Goal: Transaction & Acquisition: Download file/media

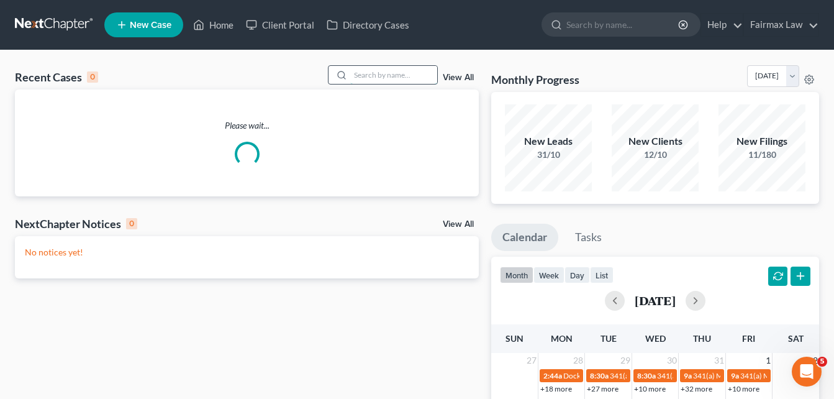
click at [426, 72] on input "search" at bounding box center [393, 75] width 87 height 18
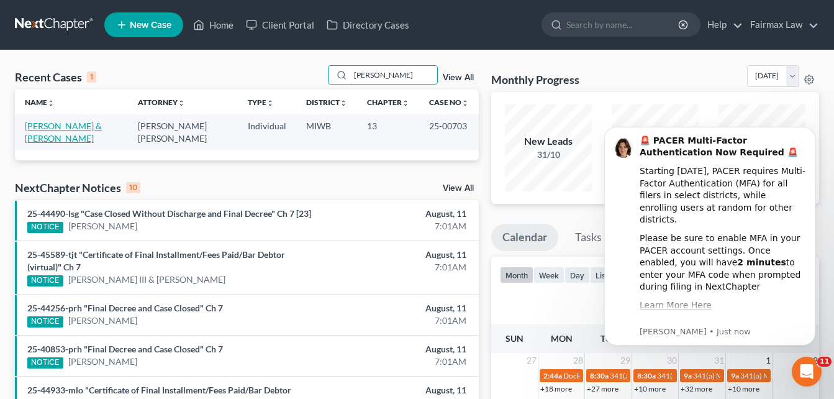
type input "[PERSON_NAME]"
click at [89, 128] on link "[PERSON_NAME] & [PERSON_NAME]" at bounding box center [63, 132] width 77 height 23
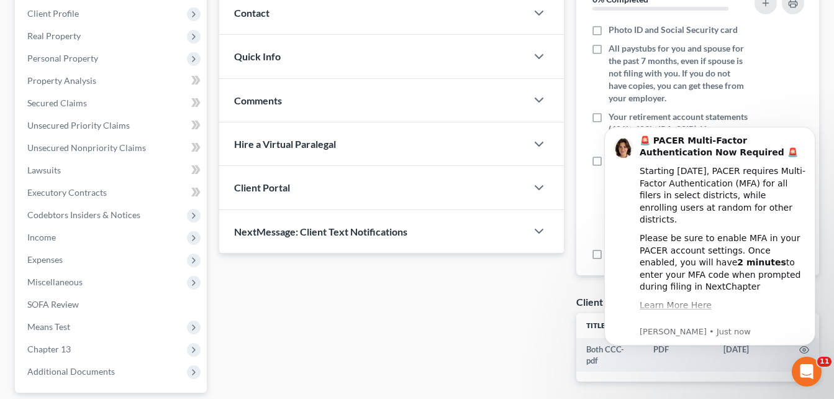
scroll to position [284, 0]
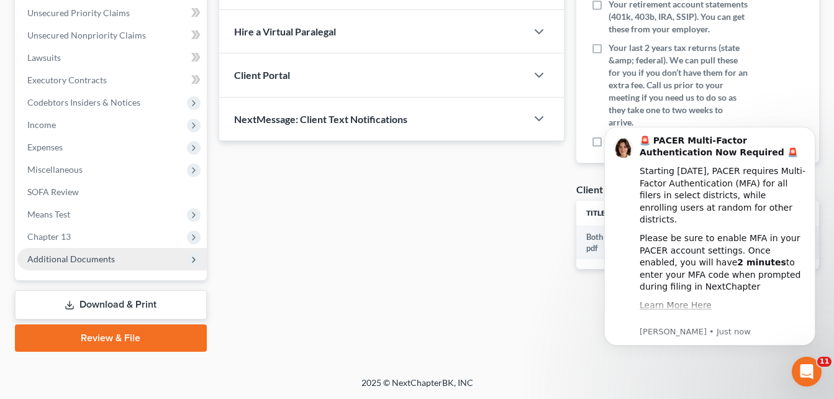
click at [78, 258] on span "Additional Documents" at bounding box center [71, 258] width 88 height 11
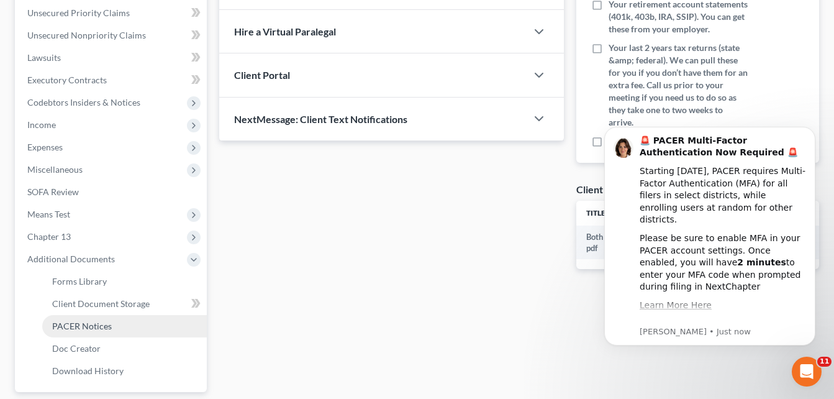
click at [78, 319] on link "PACER Notices" at bounding box center [124, 326] width 165 height 22
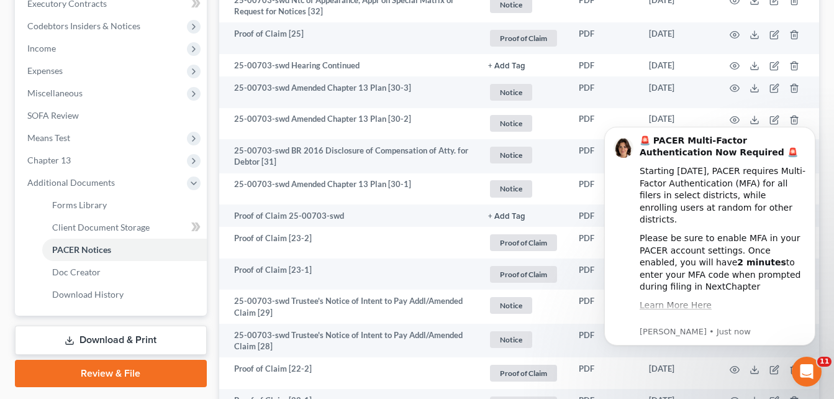
scroll to position [365, 0]
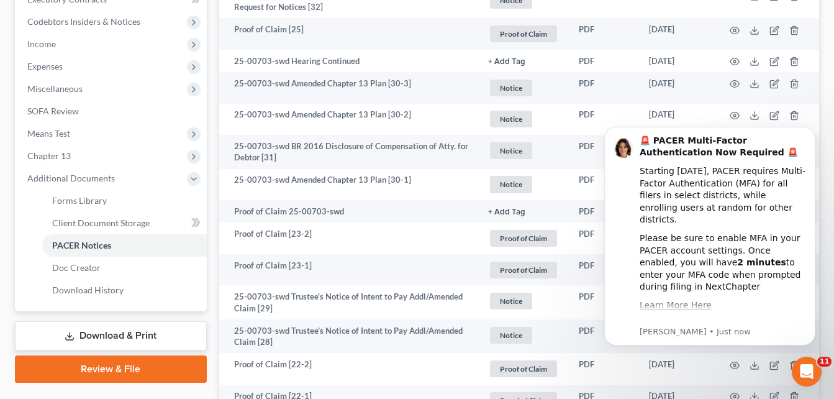
click at [745, 114] on body "🚨 PACER Multi-Factor Authentication Now Required 🚨 Starting [DATE], PACER requi…" at bounding box center [710, 236] width 239 height 247
click at [748, 118] on body "🚨 PACER Multi-Factor Authentication Now Required 🚨 Starting [DATE], PACER requi…" at bounding box center [710, 236] width 239 height 247
click at [813, 129] on icon "Dismiss notification" at bounding box center [811, 130] width 4 height 4
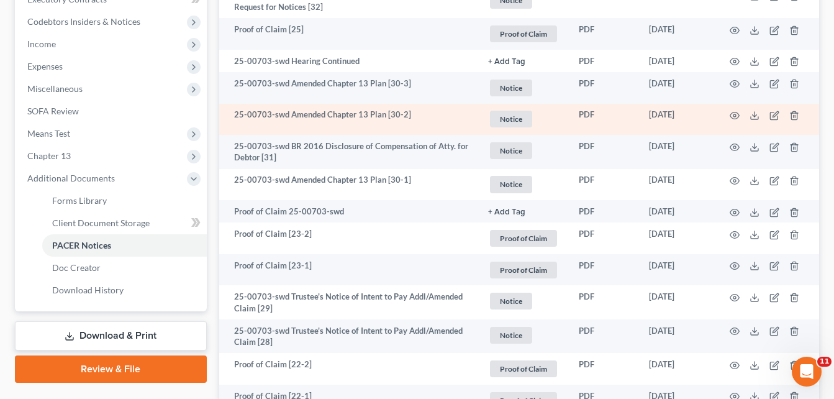
click at [680, 120] on td "[DATE]" at bounding box center [677, 120] width 76 height 32
click at [679, 117] on td "[DATE]" at bounding box center [677, 120] width 76 height 32
click at [755, 118] on icon at bounding box center [755, 116] width 10 height 10
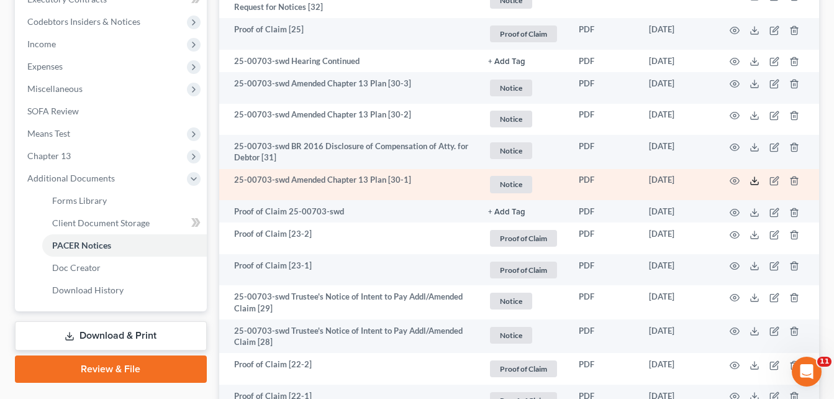
click at [756, 181] on polyline at bounding box center [755, 181] width 4 height 2
